Goal: Go to known website: Access a specific website the user already knows

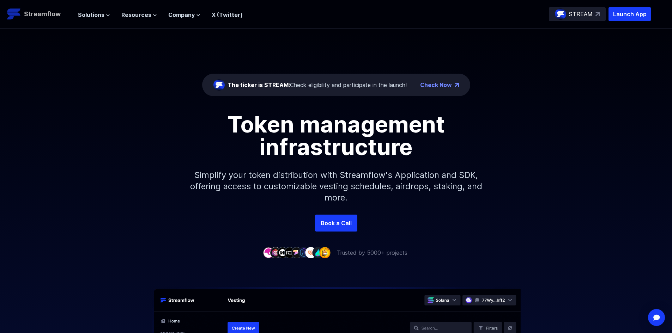
click at [54, 17] on p "Streamflow" at bounding box center [42, 14] width 37 height 10
click at [51, 17] on p "Streamflow" at bounding box center [42, 14] width 37 height 10
click at [624, 12] on p "Launch App" at bounding box center [629, 14] width 42 height 14
